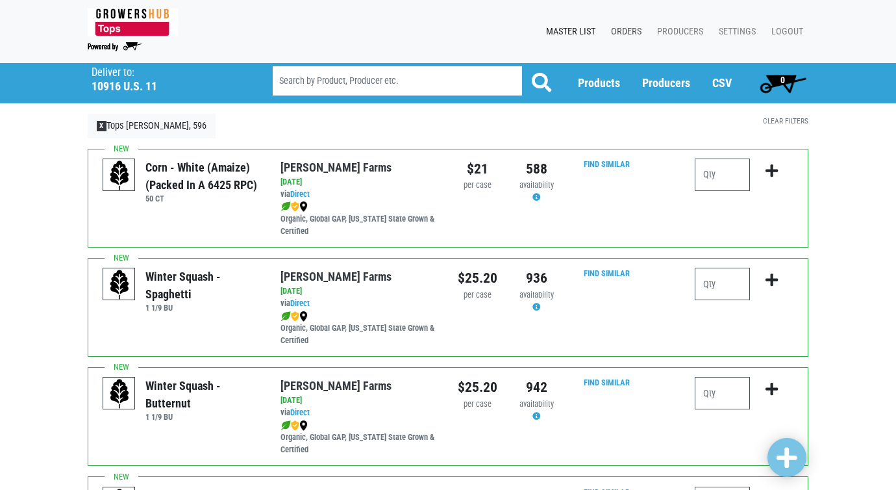
click at [628, 33] on link "Orders" at bounding box center [624, 31] width 46 height 25
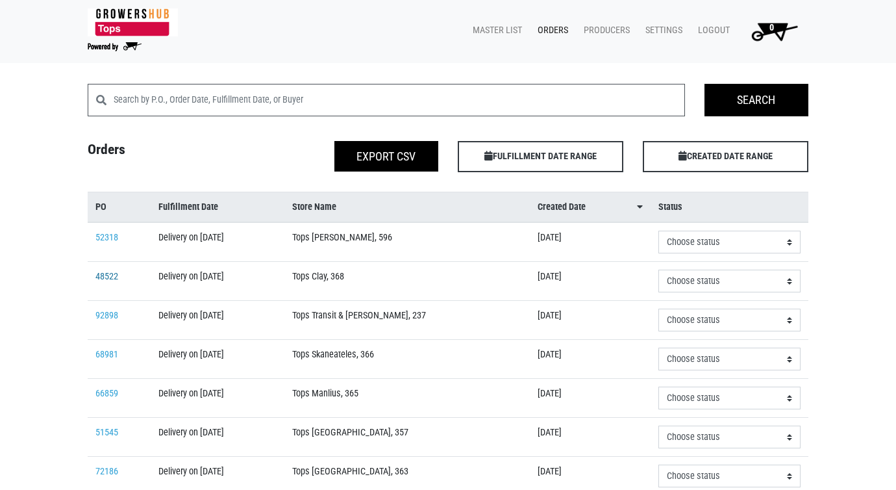
click at [103, 279] on link "48522" at bounding box center [106, 276] width 23 height 11
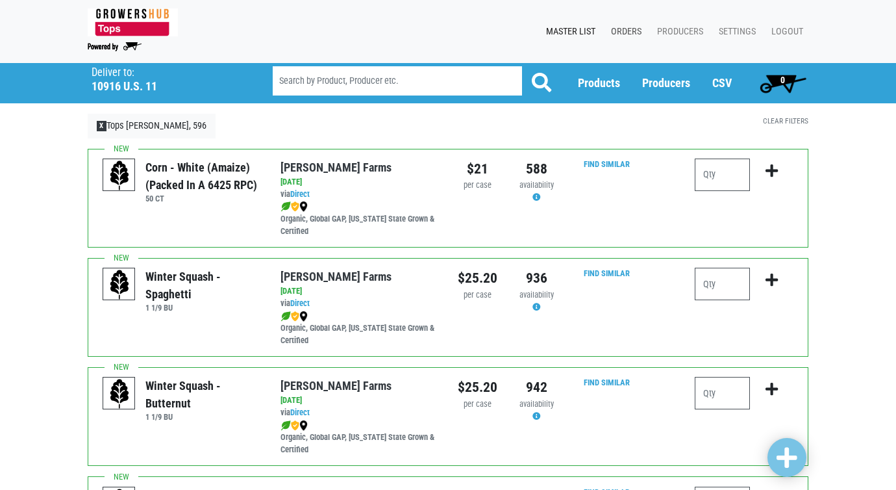
click at [625, 32] on link "Orders" at bounding box center [624, 31] width 46 height 25
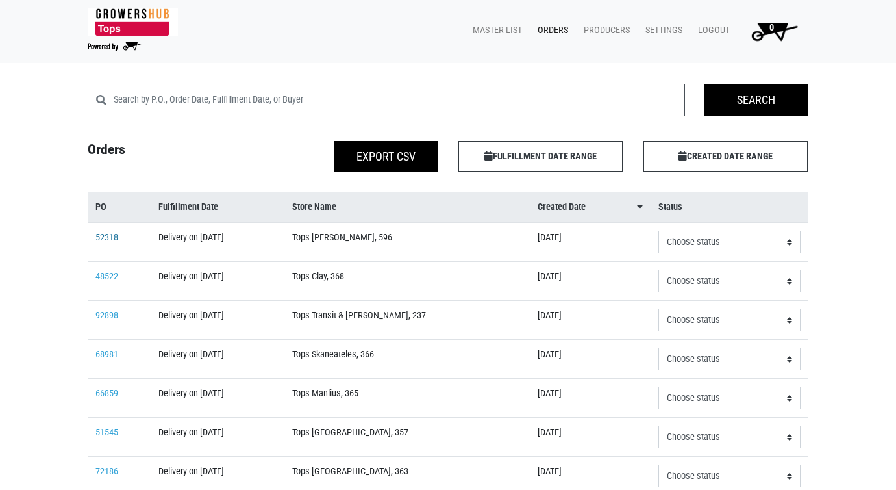
click at [110, 233] on link "52318" at bounding box center [106, 237] width 23 height 11
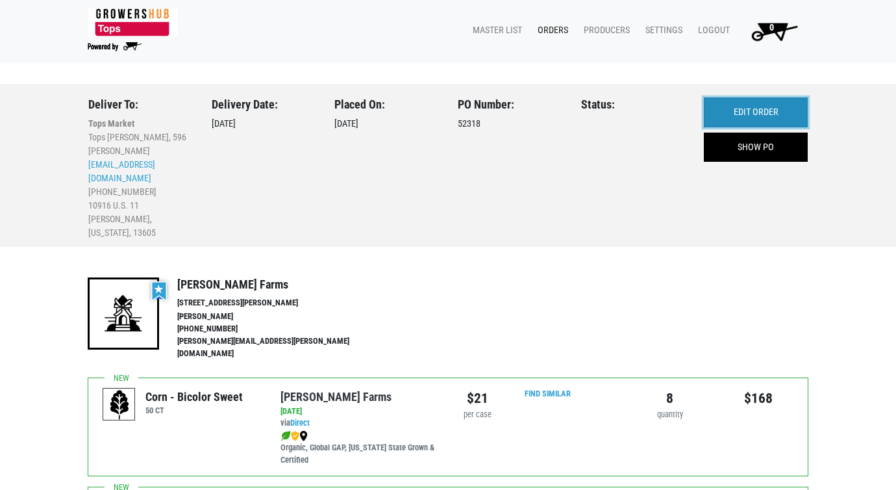
click at [744, 118] on link "EDIT ORDER" at bounding box center [756, 112] width 104 height 30
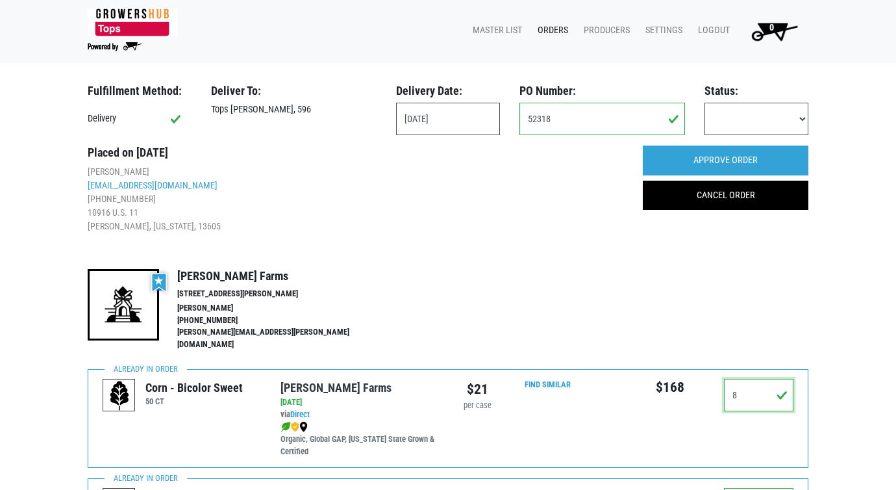
click at [742, 385] on input "8" at bounding box center [759, 395] width 70 height 32
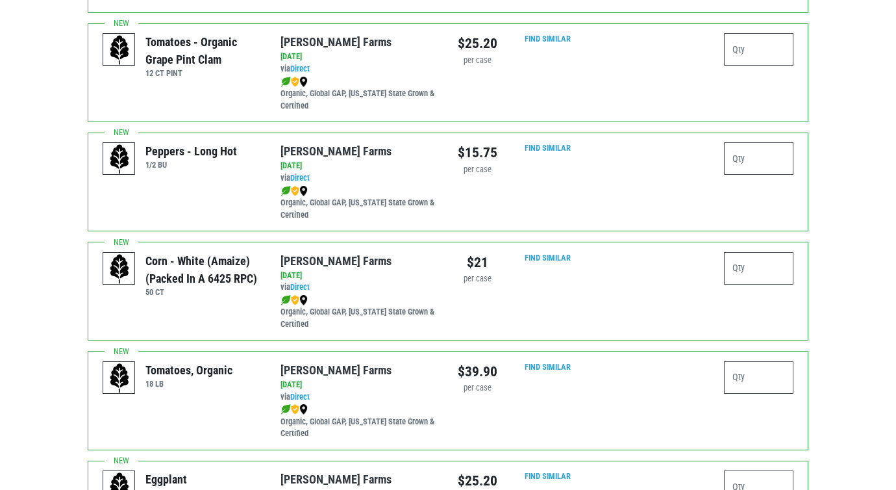
scroll to position [1364, 0]
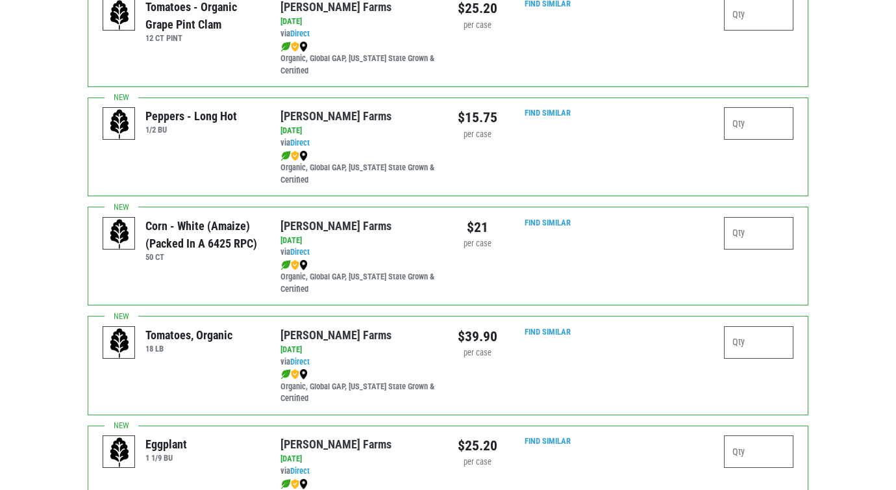
type input "4"
click at [763, 224] on input "number" at bounding box center [759, 233] width 70 height 32
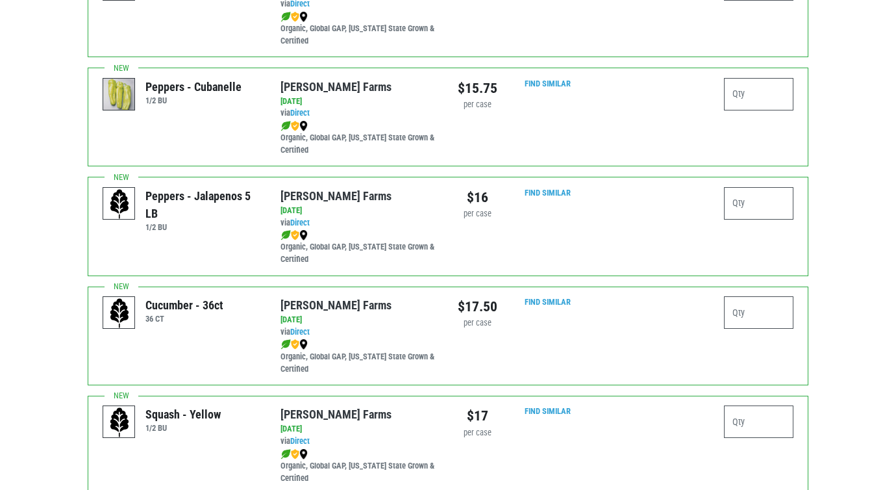
scroll to position [1949, 0]
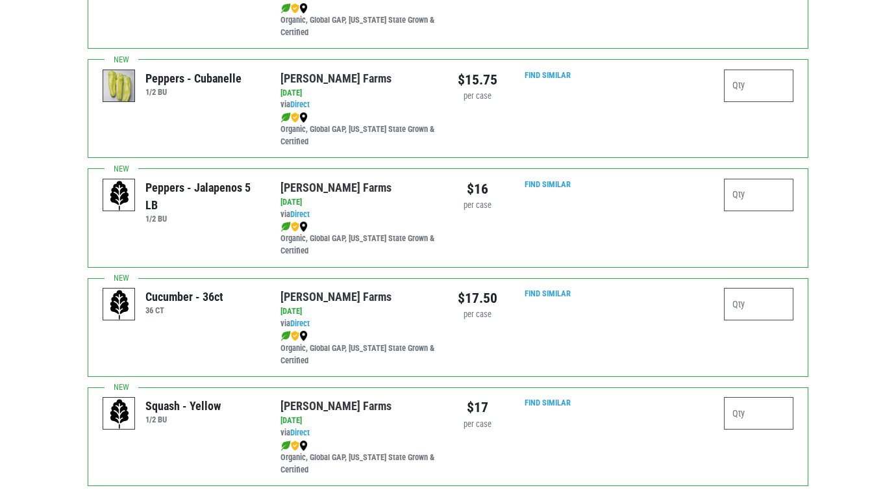
type input "5"
click at [763, 298] on input "number" at bounding box center [759, 304] width 70 height 32
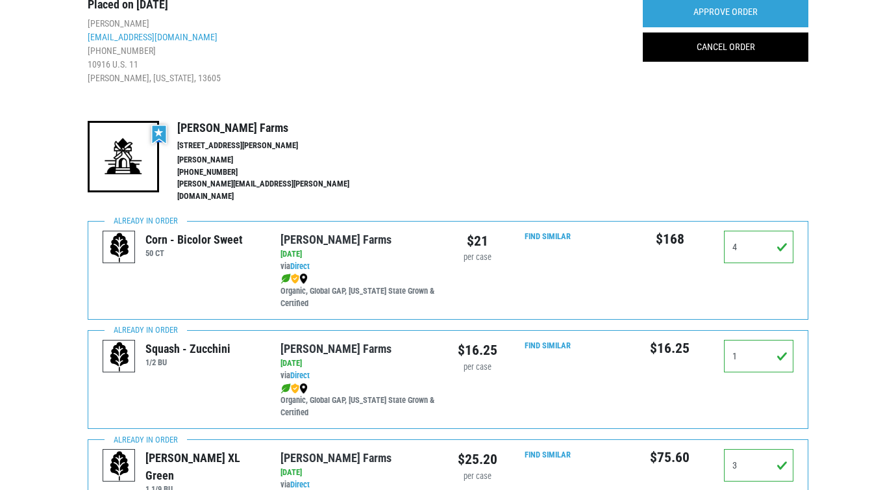
scroll to position [58, 0]
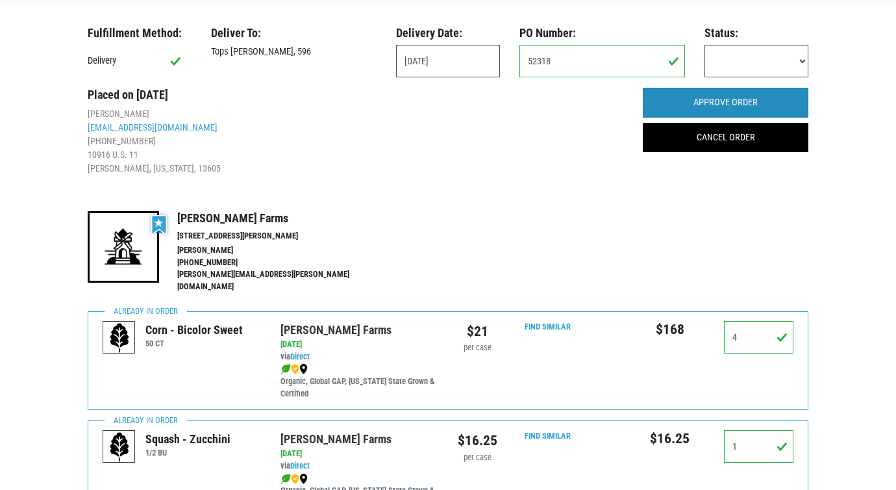
type input "3"
click at [729, 101] on input "APPROVE ORDER" at bounding box center [726, 103] width 166 height 30
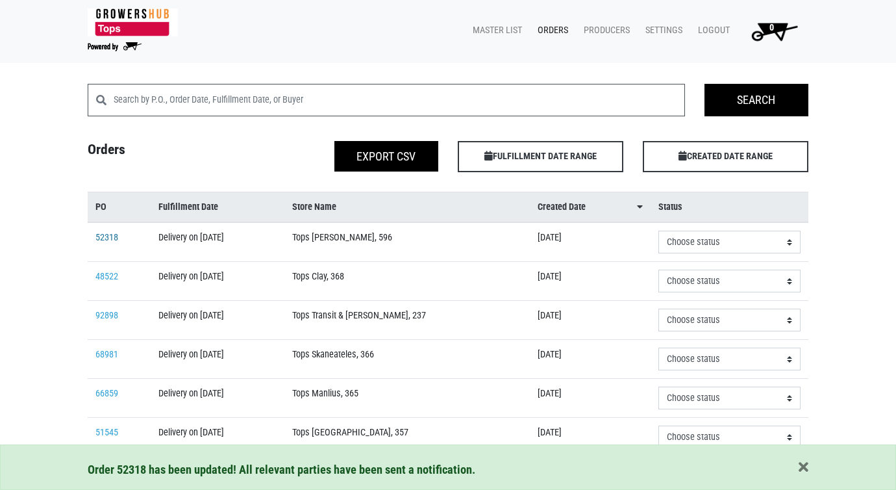
click at [106, 237] on link "52318" at bounding box center [106, 237] width 23 height 11
